Goal: Find specific page/section: Find specific page/section

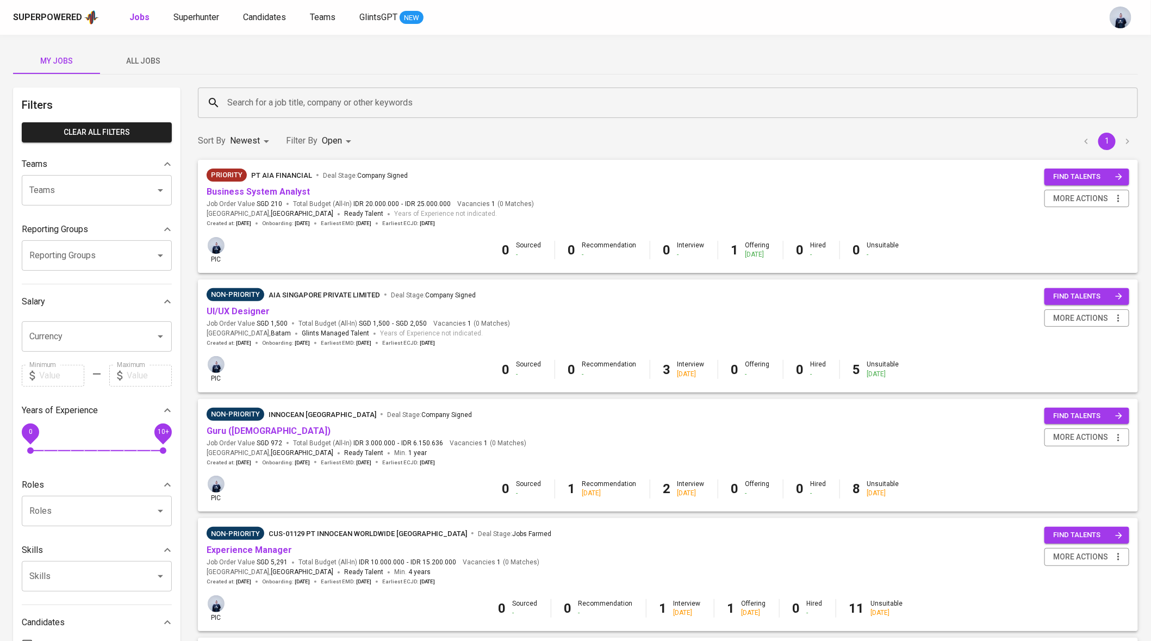
click at [246, 186] on span "Business System Analyst" at bounding box center [258, 192] width 103 height 13
click at [255, 191] on link "Business System Analyst" at bounding box center [258, 192] width 103 height 10
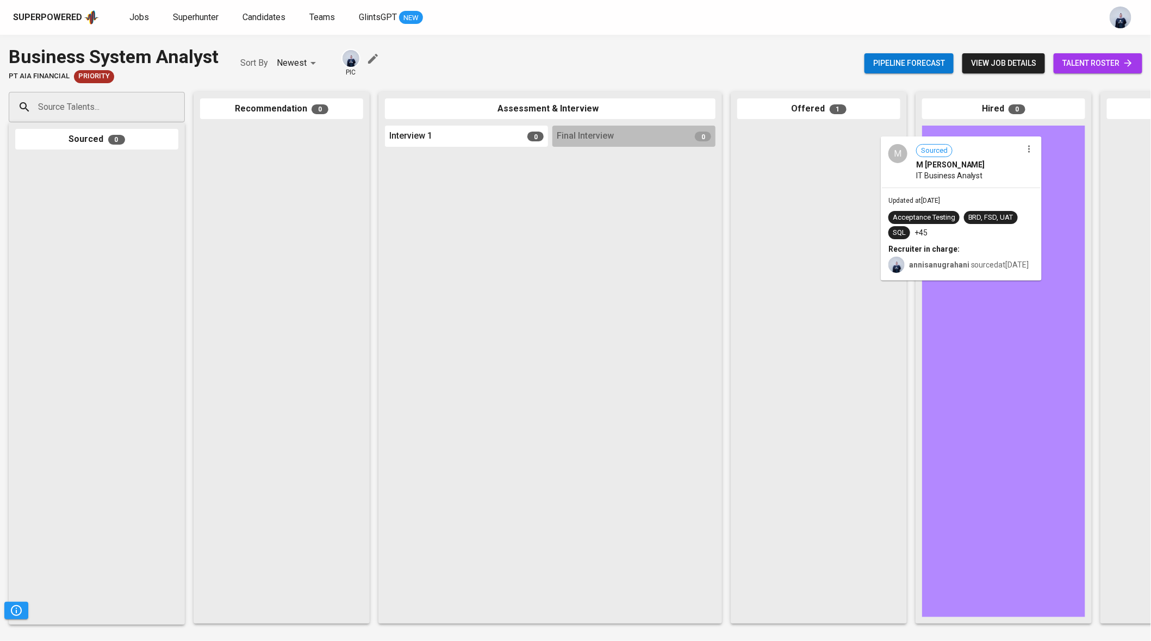
drag, startPoint x: 844, startPoint y: 166, endPoint x: 989, endPoint y: 173, distance: 145.4
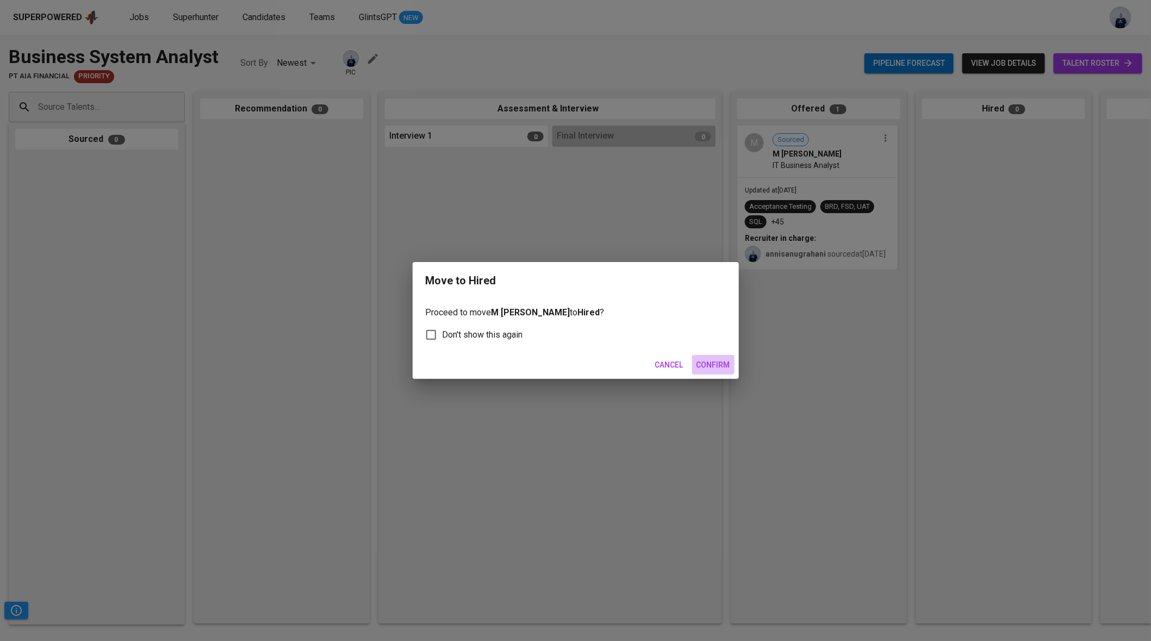
click at [716, 368] on span "Confirm" at bounding box center [714, 365] width 34 height 14
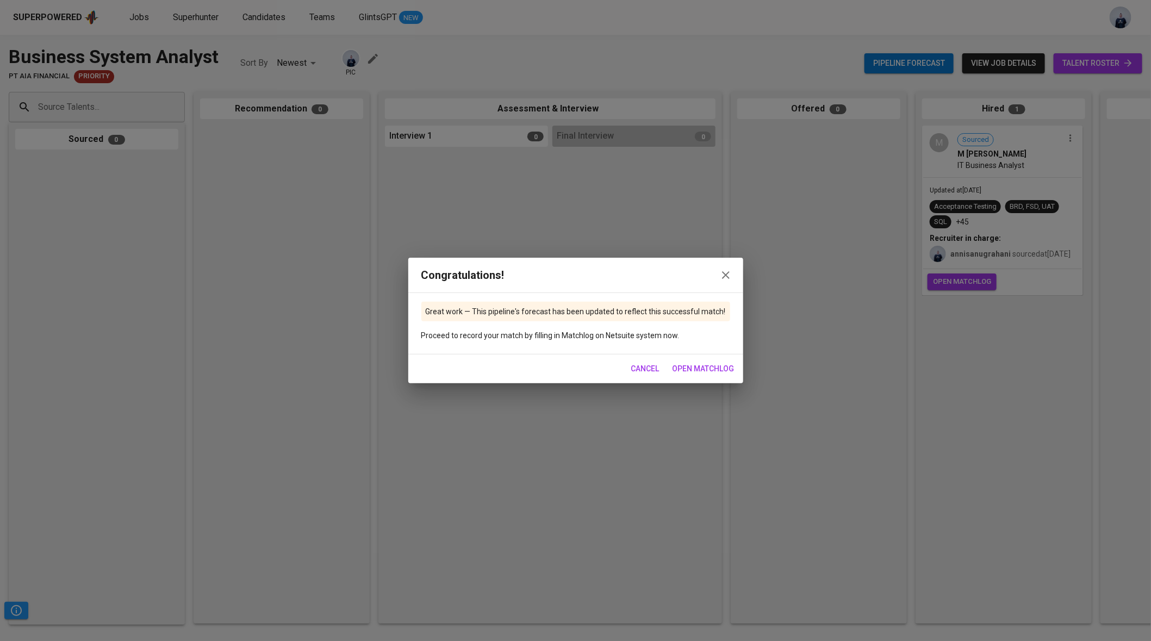
click at [709, 370] on span "open matchlog" at bounding box center [704, 369] width 62 height 14
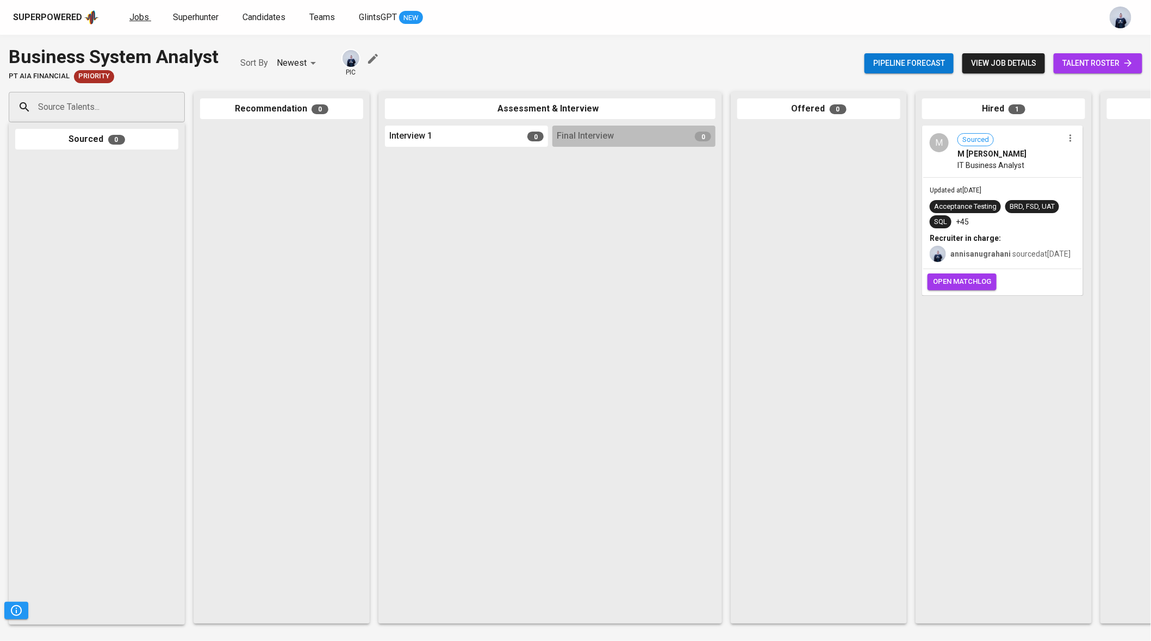
click at [141, 17] on span "Jobs" at bounding box center [139, 17] width 20 height 10
